Goal: Task Accomplishment & Management: Complete application form

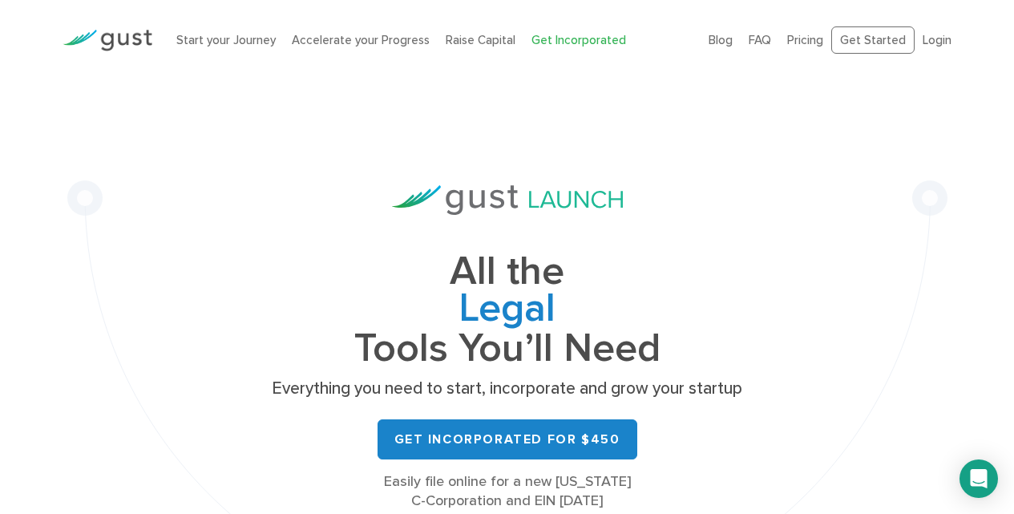
click at [531, 37] on link "Get Incorporated" at bounding box center [578, 40] width 95 height 14
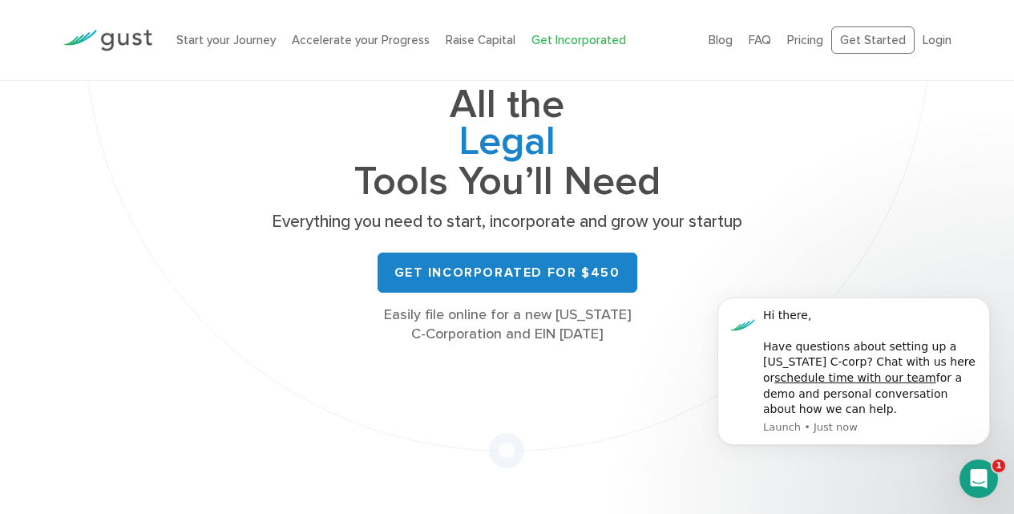
scroll to position [267, 0]
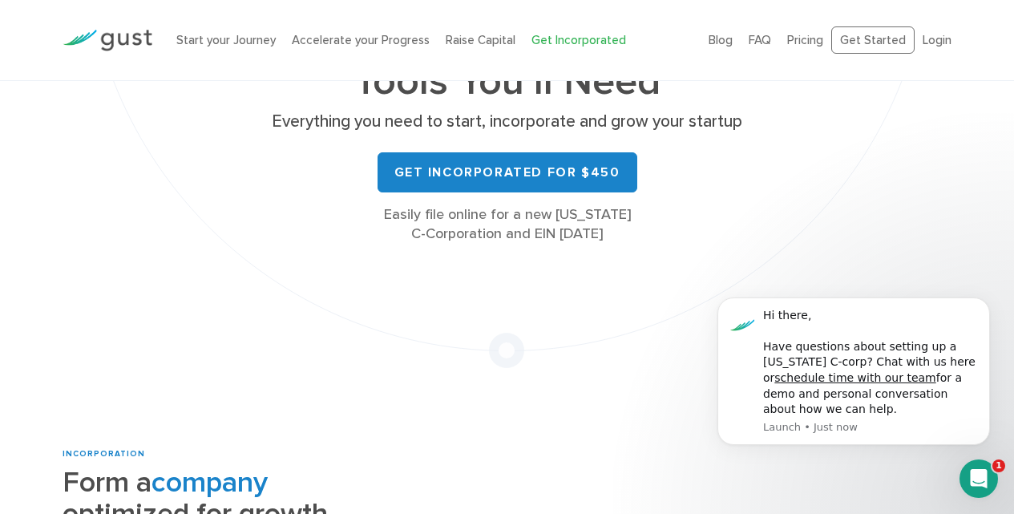
click at [531, 35] on link "Get Incorporated" at bounding box center [578, 40] width 95 height 14
